Goal: Information Seeking & Learning: Check status

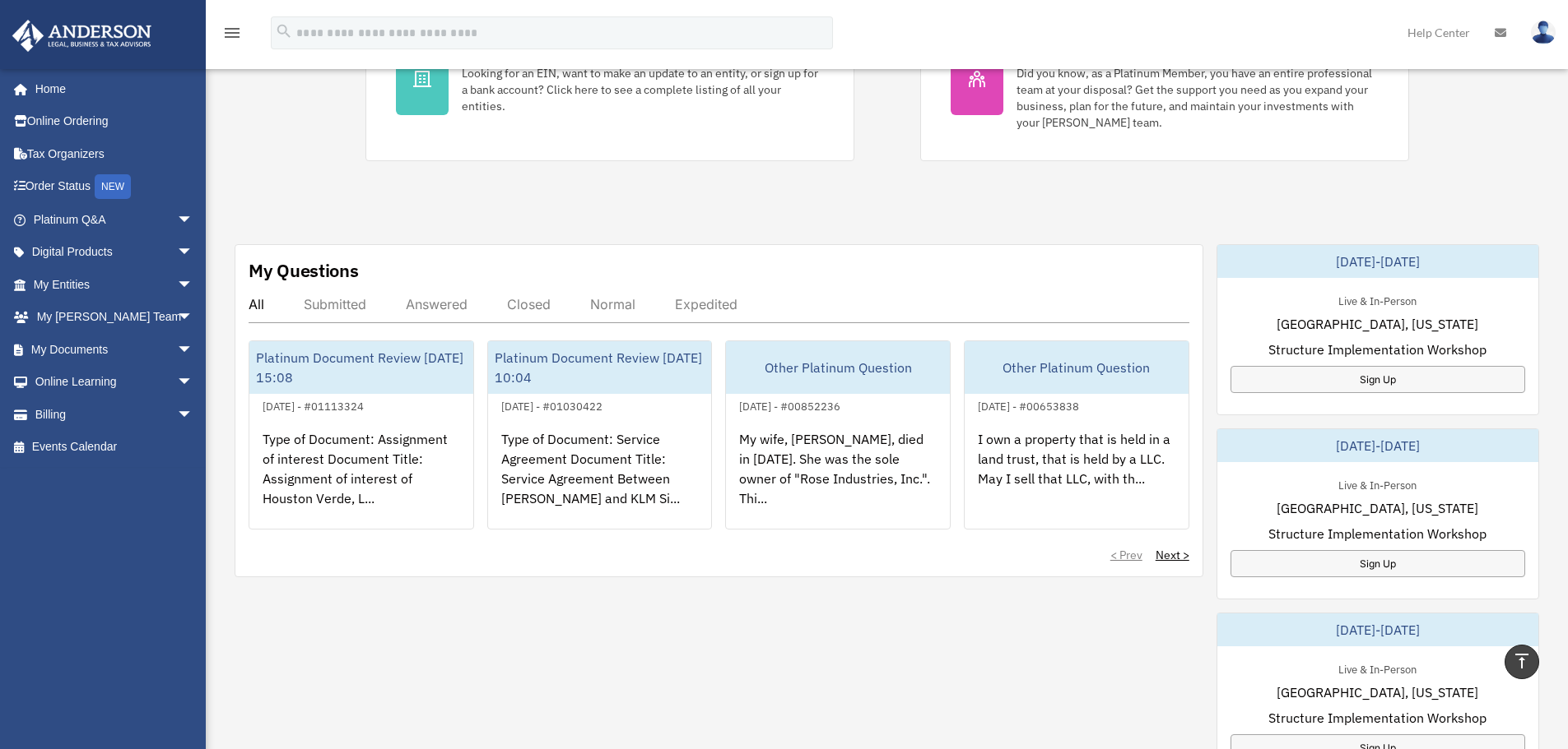
scroll to position [411, 0]
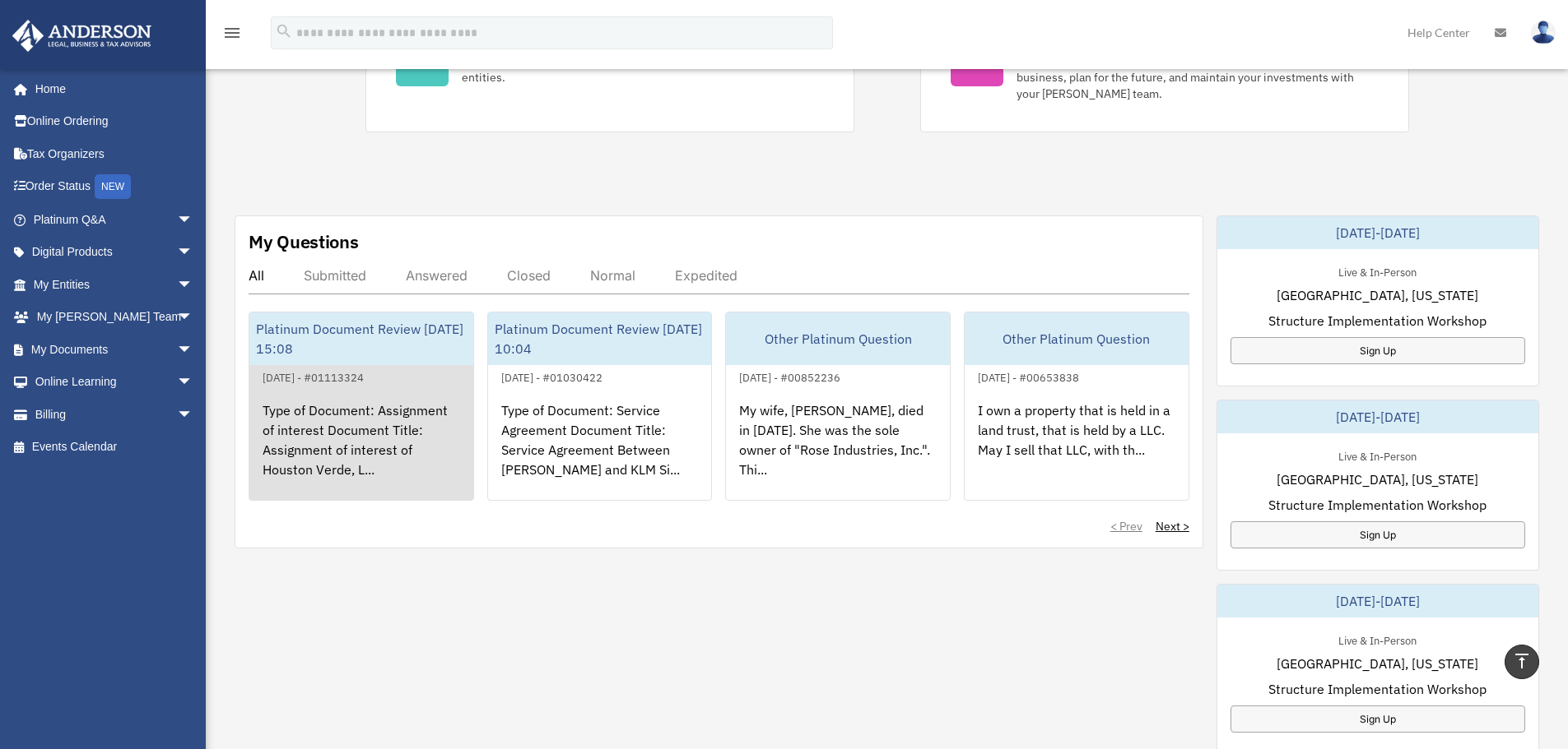
click at [338, 411] on div "Type of Document: Assignment of interest Document Title: Assignment of interest…" at bounding box center [361, 451] width 224 height 128
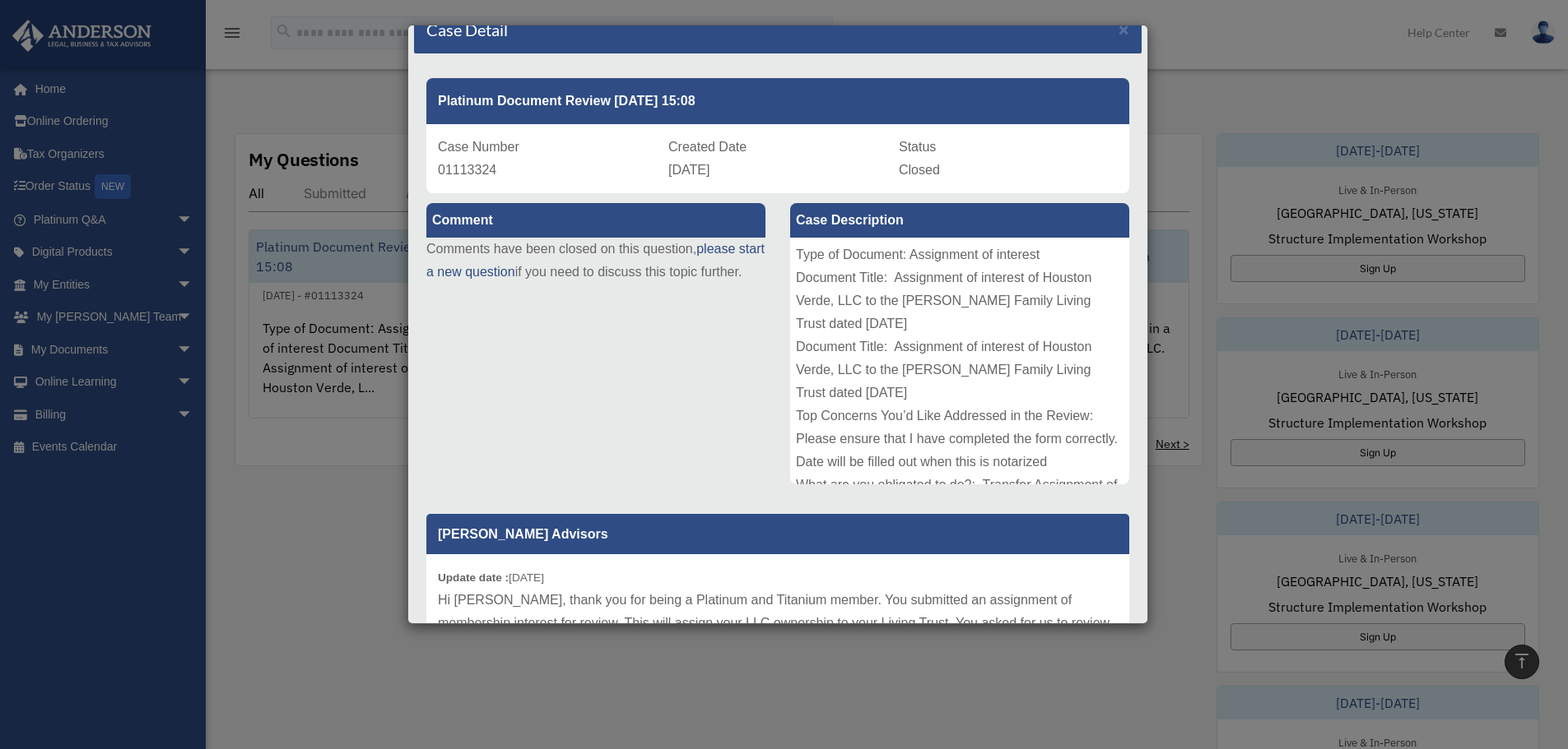
scroll to position [0, 0]
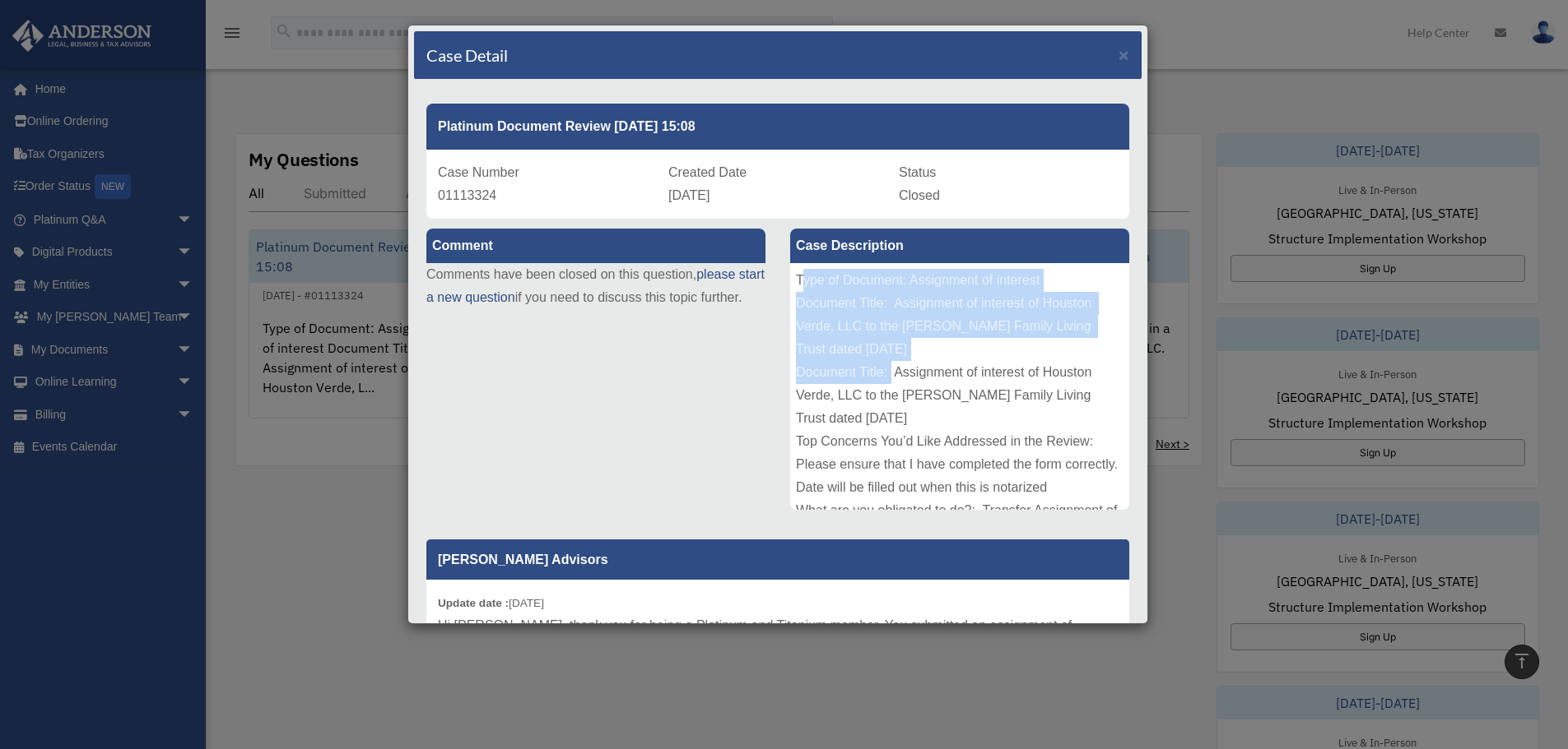
drag, startPoint x: 793, startPoint y: 277, endPoint x: 872, endPoint y: 382, distance: 131.4
click at [872, 382] on div "Type of Document: Assignment of interest Document Title: Assignment of interest…" at bounding box center [959, 386] width 339 height 246
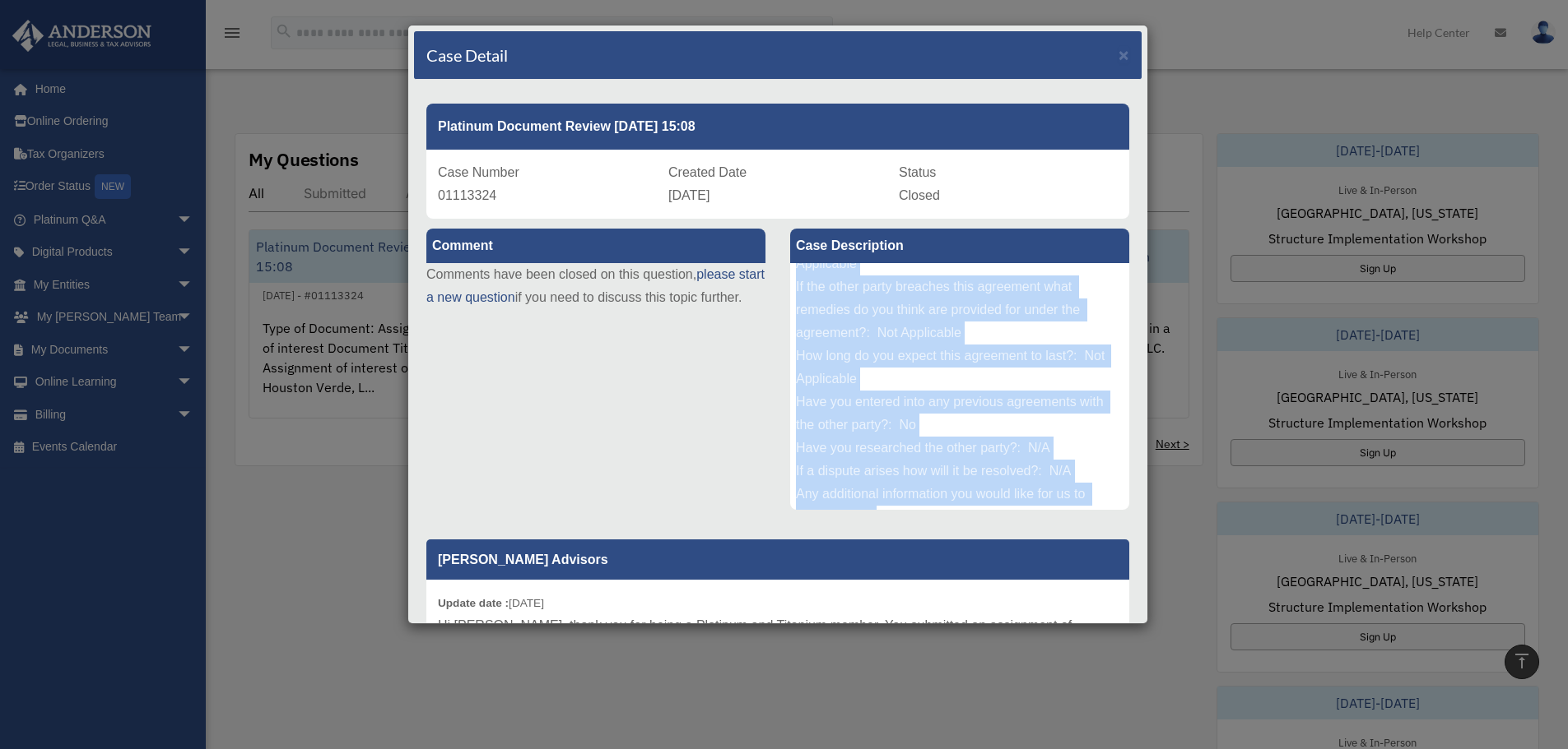
scroll to position [386, 0]
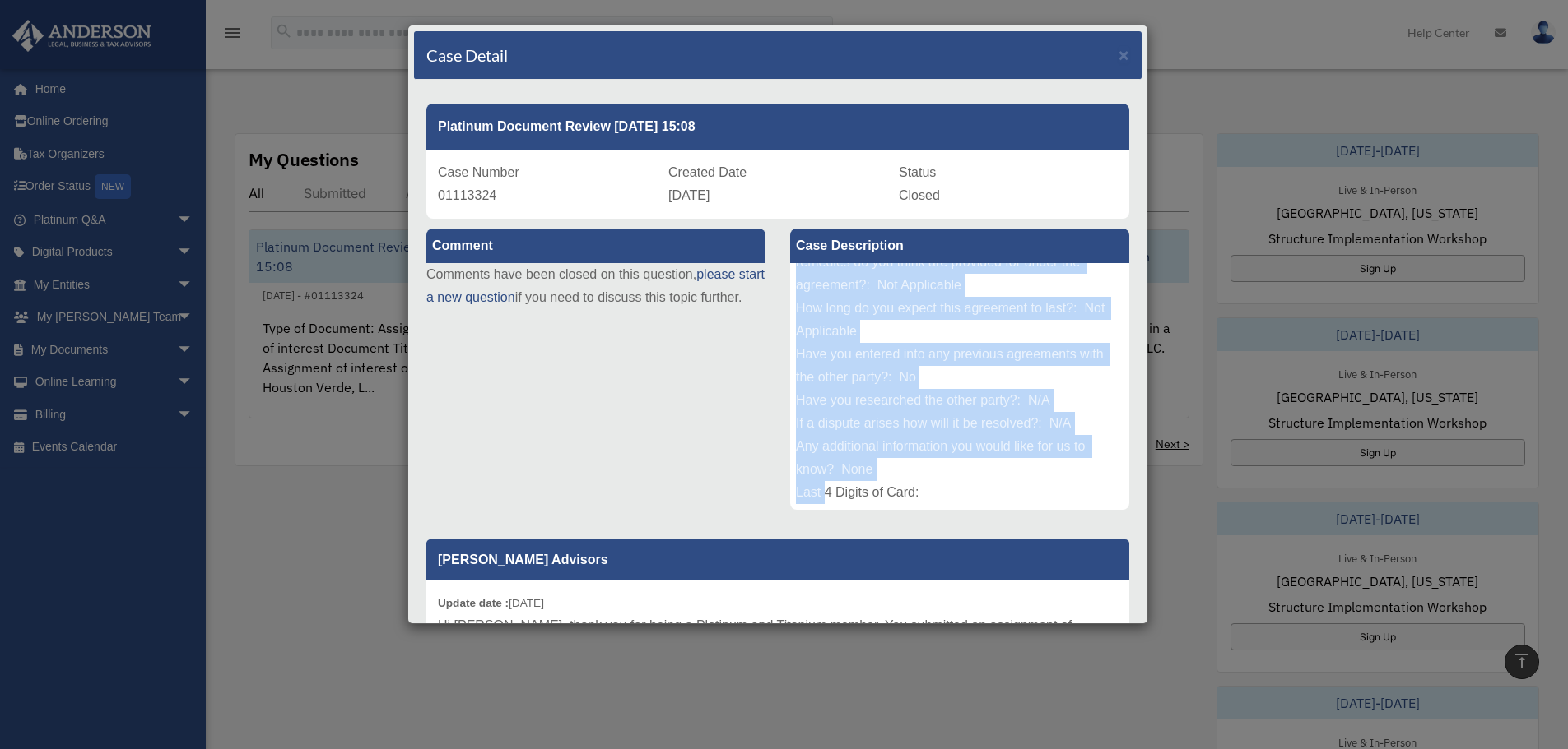
drag, startPoint x: 786, startPoint y: 272, endPoint x: 1050, endPoint y: 482, distance: 337.3
click at [1050, 482] on div "Type of Document: Assignment of interest Document Title: Assignment of interest…" at bounding box center [959, 386] width 339 height 246
copy div "Type of Document: Assignment of interest Document Title: Assignment of interest…"
click at [666, 488] on div "Comment Comments have been closed on this question, please start a new question…" at bounding box center [777, 494] width 727 height 551
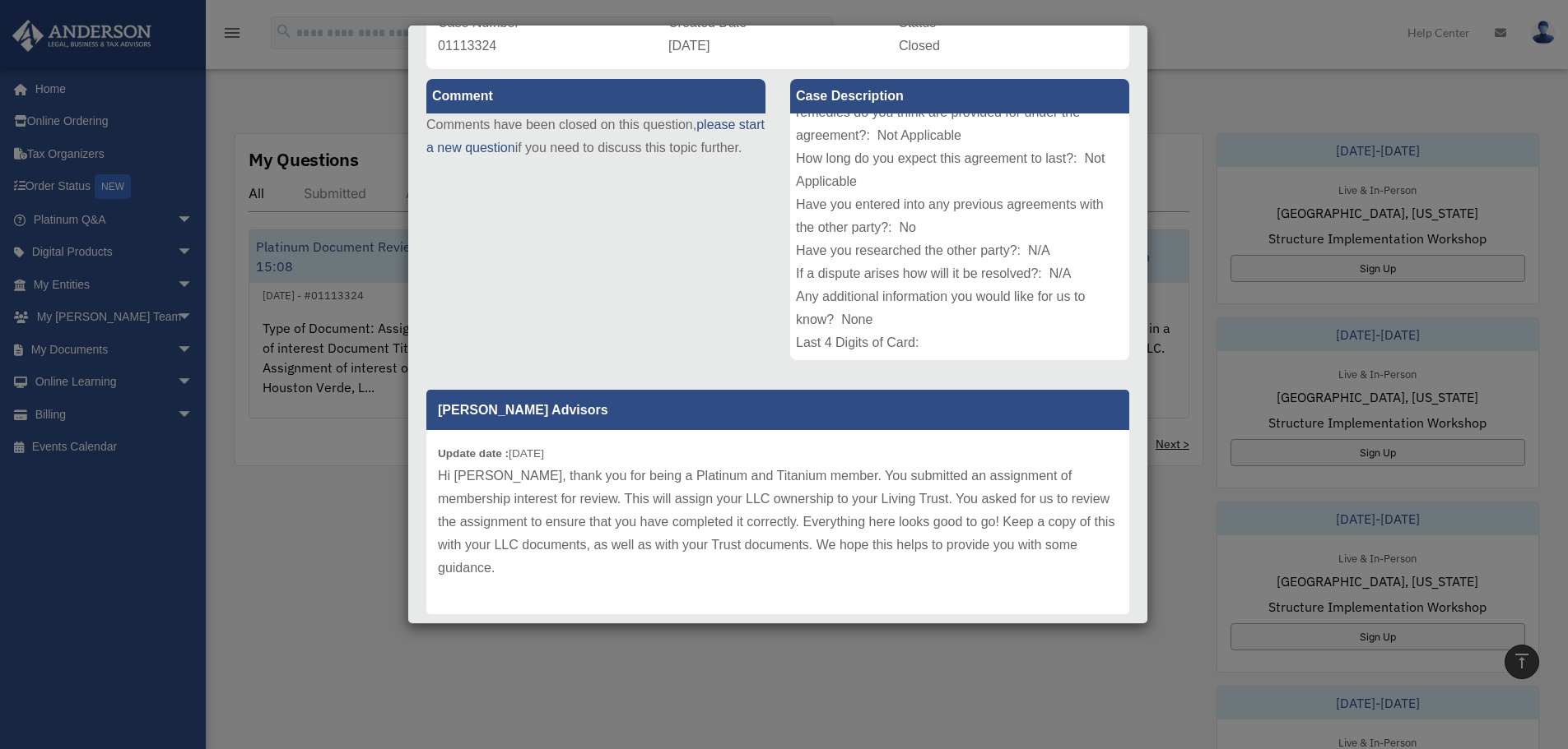
scroll to position [190, 0]
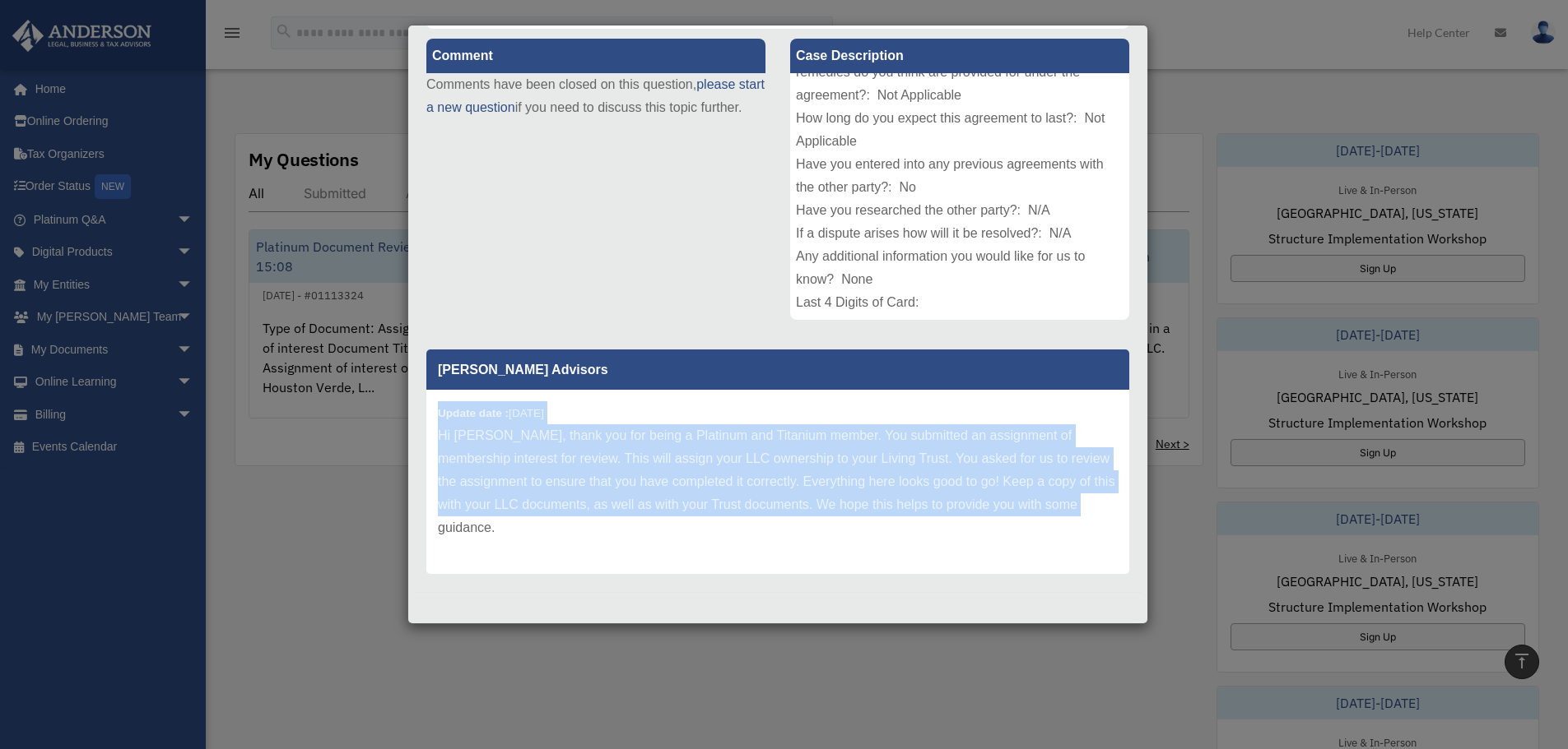
drag, startPoint x: 437, startPoint y: 410, endPoint x: 566, endPoint y: 527, distance: 174.2
click at [566, 527] on div "Update date : [DATE] Hi [PERSON_NAME], thank you for being a Platinum and Titan…" at bounding box center [778, 482] width 703 height 185
copy div "Update date : [DATE] Hi [PERSON_NAME], thank you for being a Platinum and Titan…"
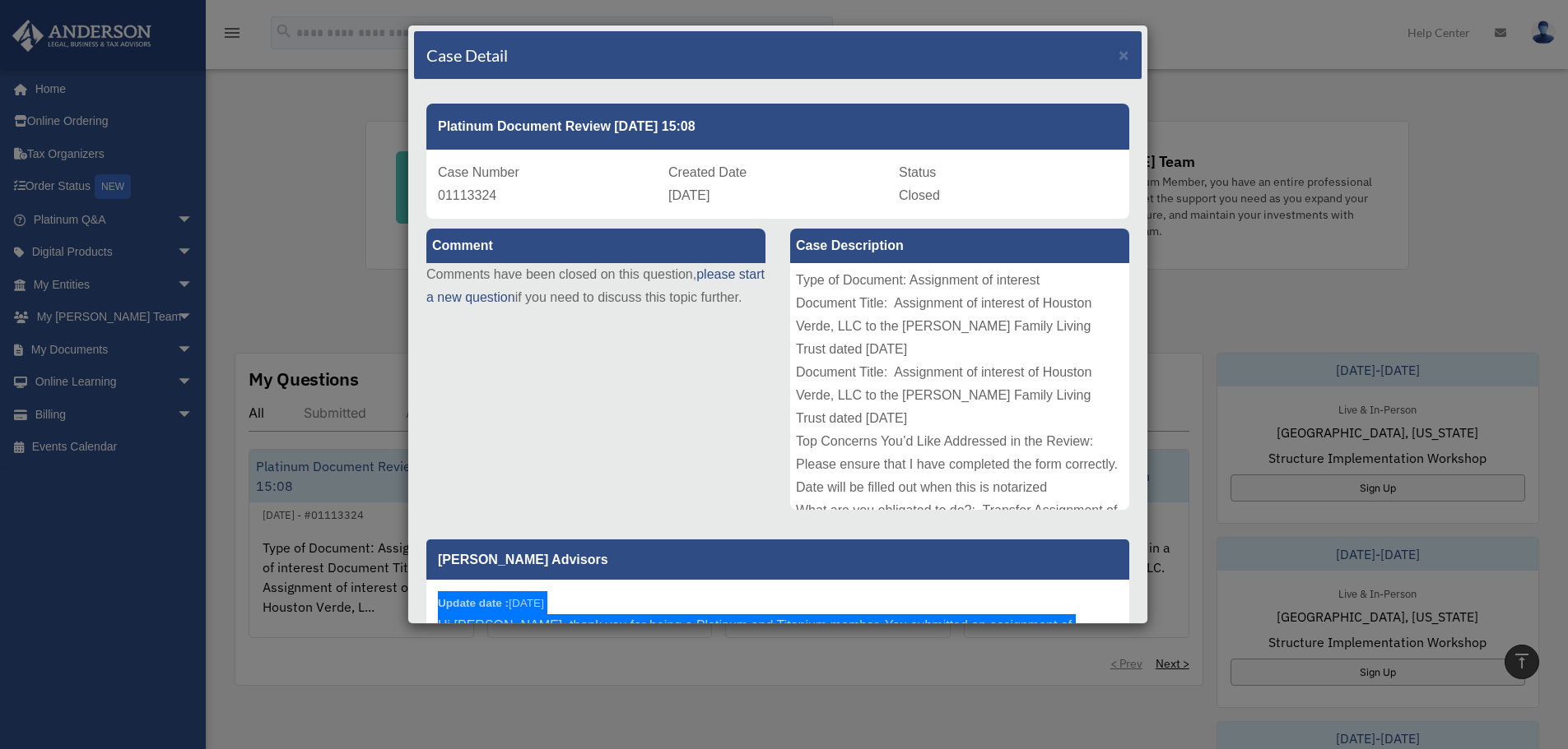
scroll to position [0, 0]
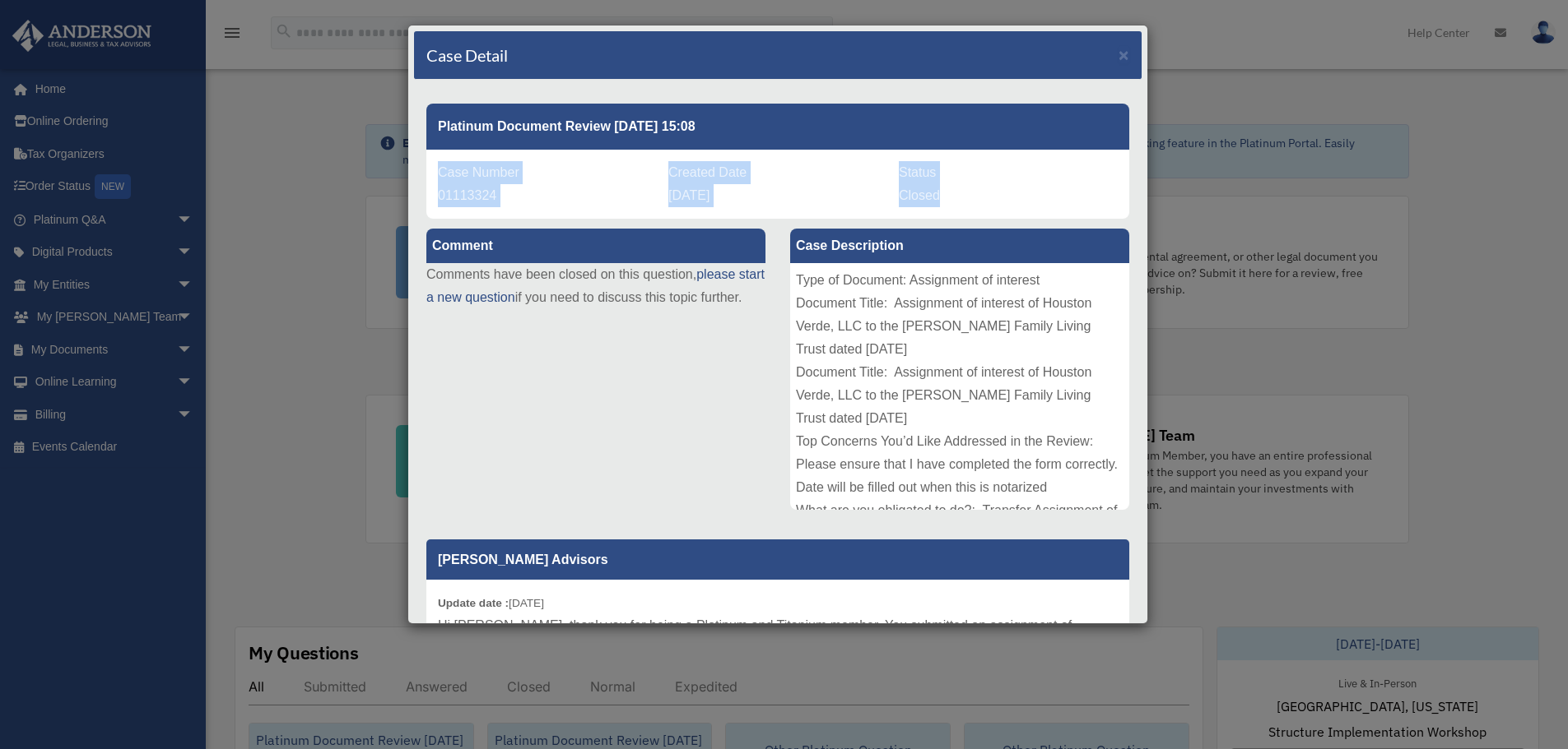
drag, startPoint x: 437, startPoint y: 170, endPoint x: 955, endPoint y: 198, distance: 518.8
click at [955, 198] on div "Case Number 01113324 Created Date [DATE] Status Closed" at bounding box center [778, 184] width 703 height 69
click at [639, 416] on div "Comment Comments have been closed on this question, please start a new question…" at bounding box center [777, 494] width 727 height 551
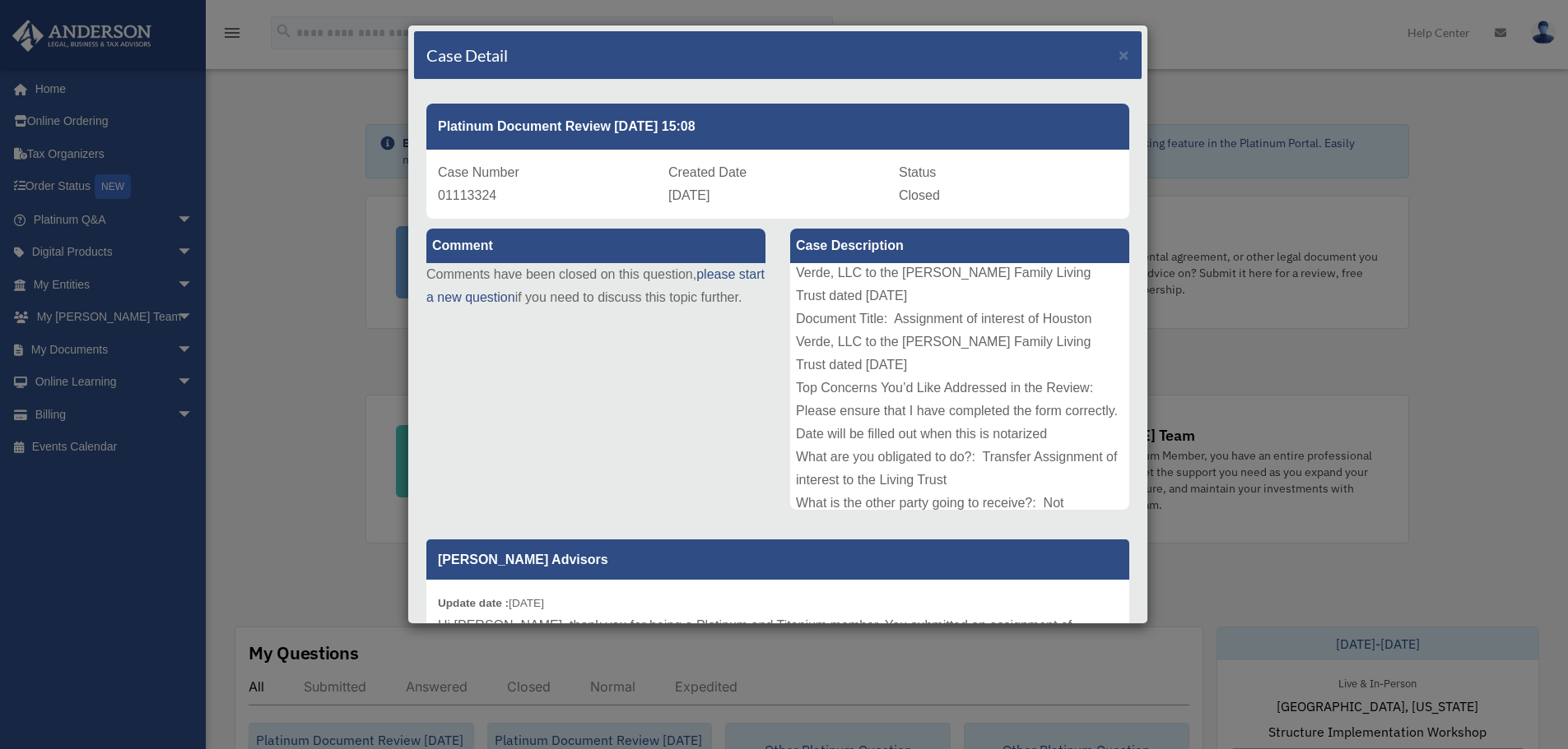
scroll to position [82, 0]
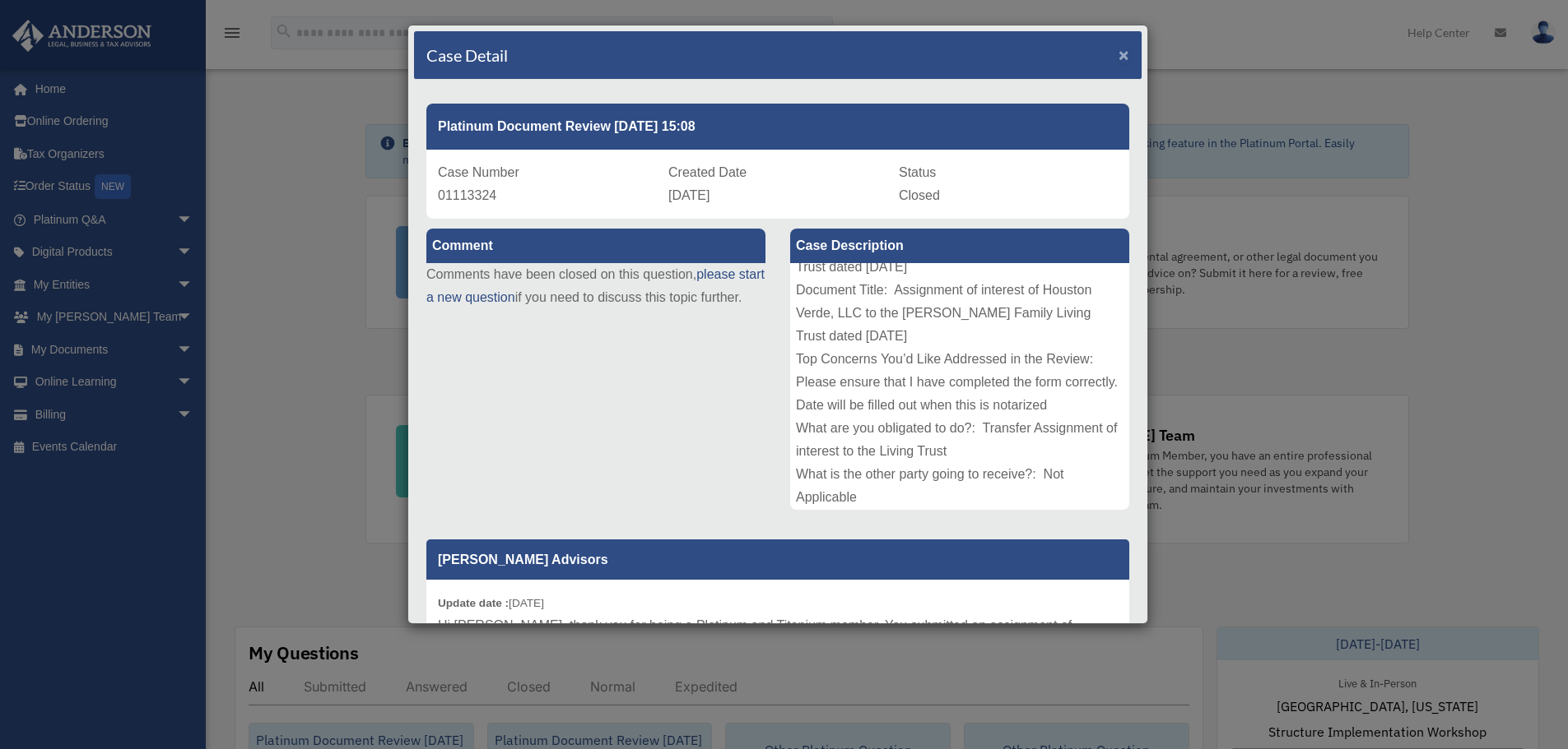
click at [1119, 59] on span "×" at bounding box center [1124, 54] width 11 height 19
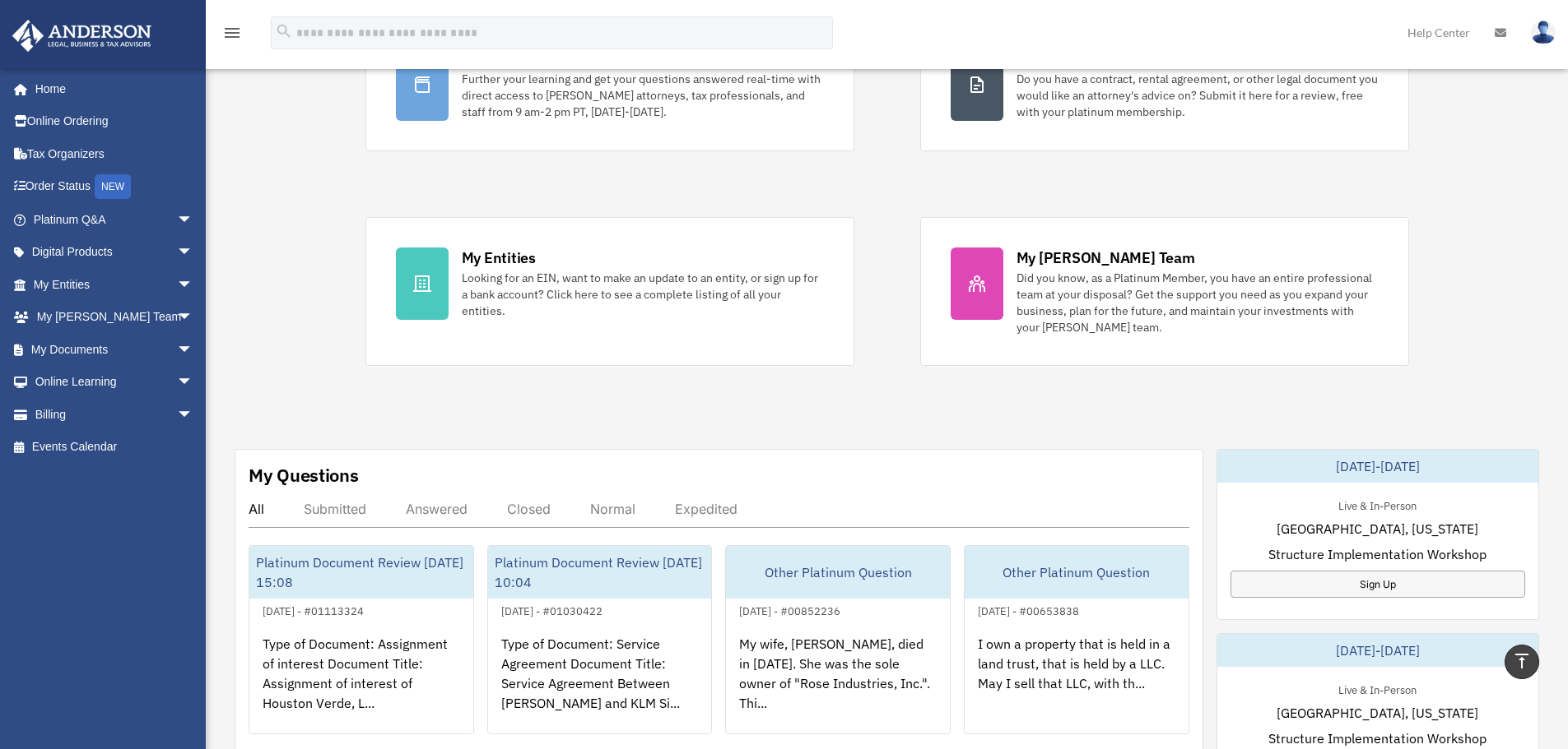
scroll to position [0, 0]
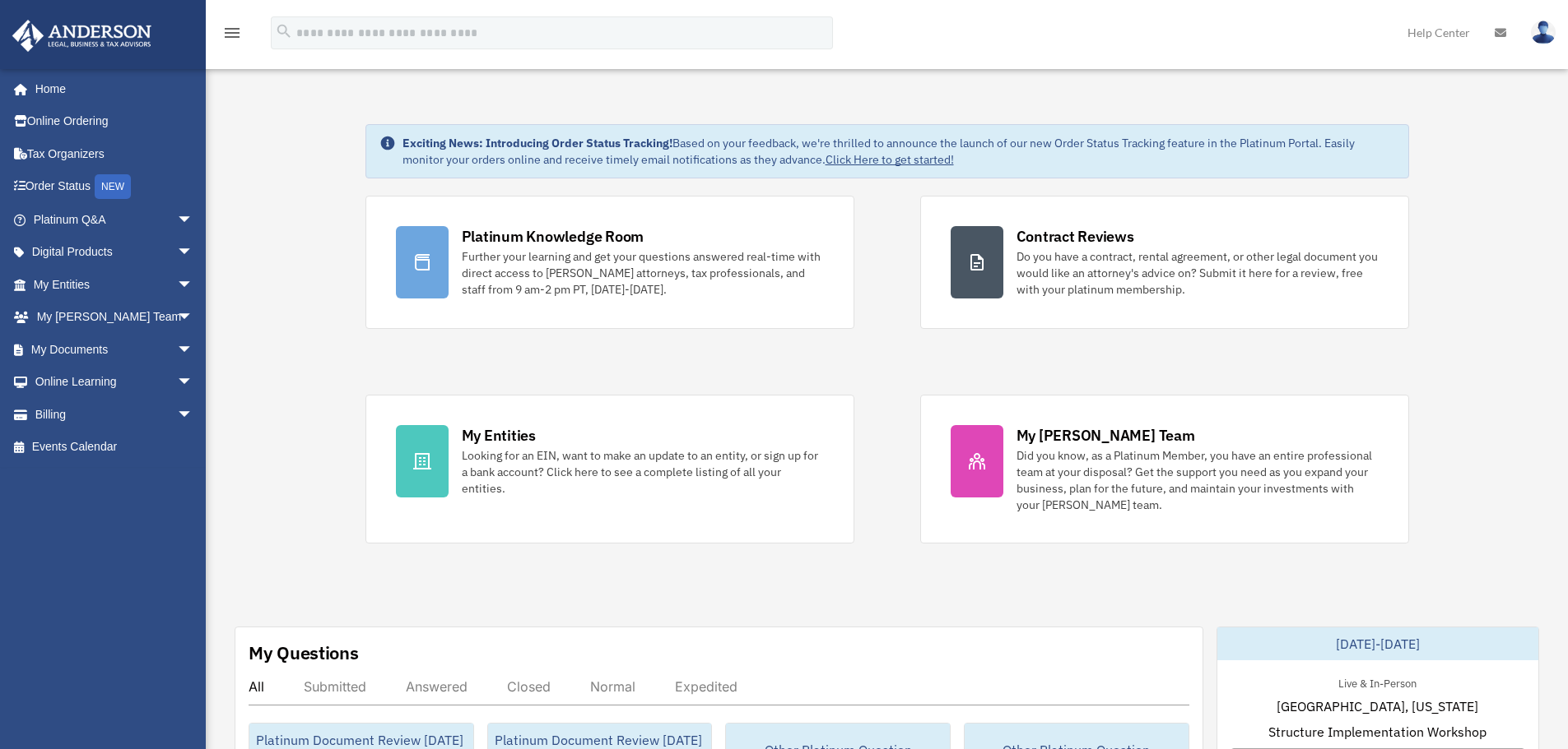
click at [1548, 25] on img at bounding box center [1543, 32] width 25 height 24
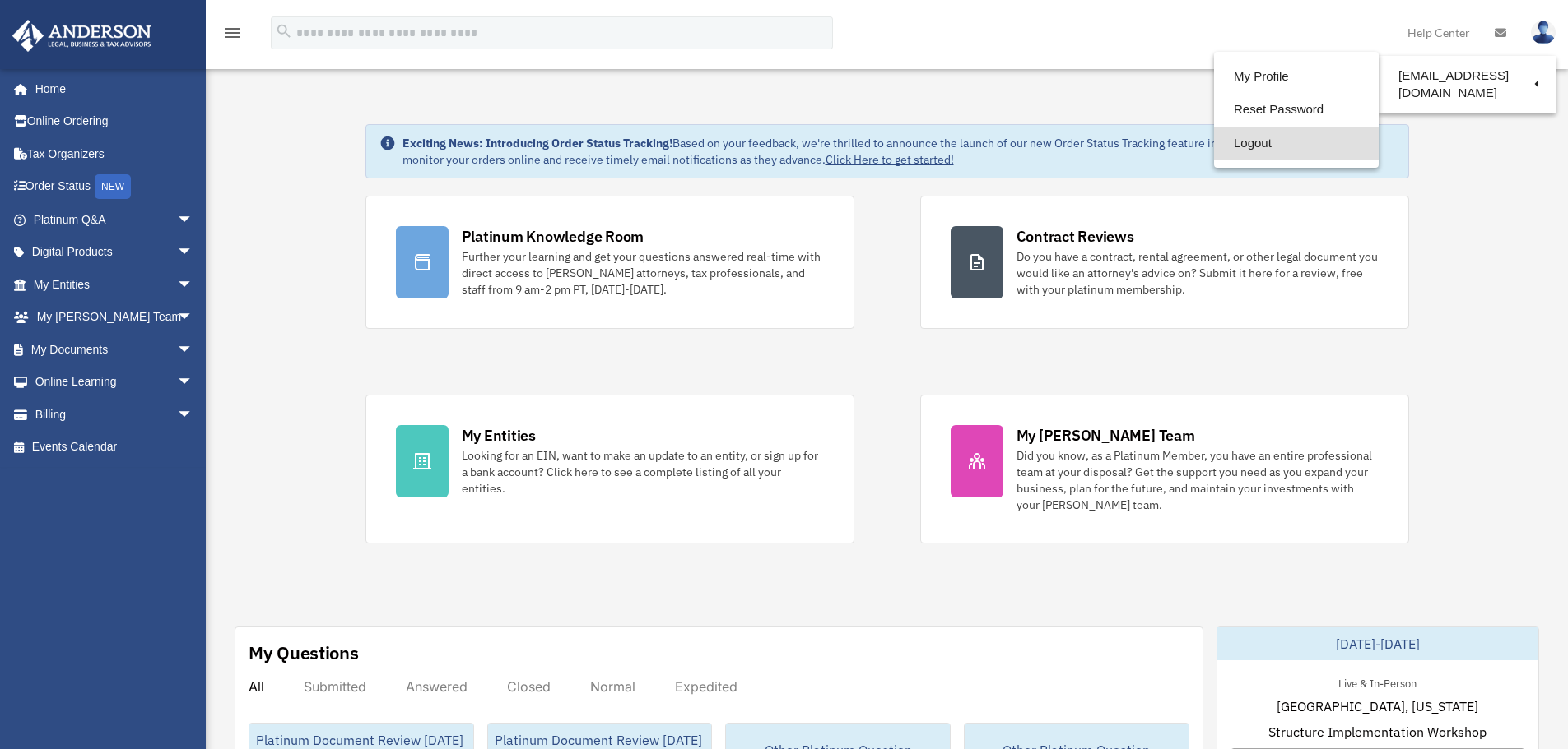
click at [1254, 142] on link "Logout" at bounding box center [1296, 143] width 165 height 34
